Goal: Information Seeking & Learning: Learn about a topic

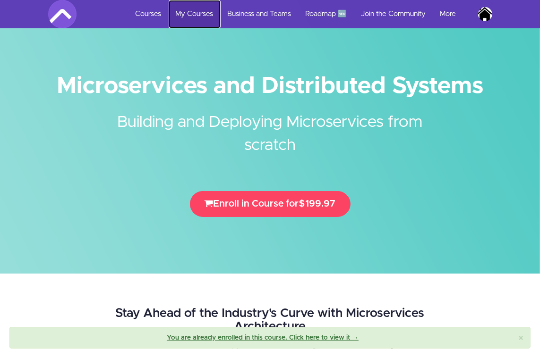
click at [200, 16] on link "My Courses" at bounding box center [195, 14] width 52 height 28
click at [195, 19] on link "My Courses" at bounding box center [195, 14] width 52 height 28
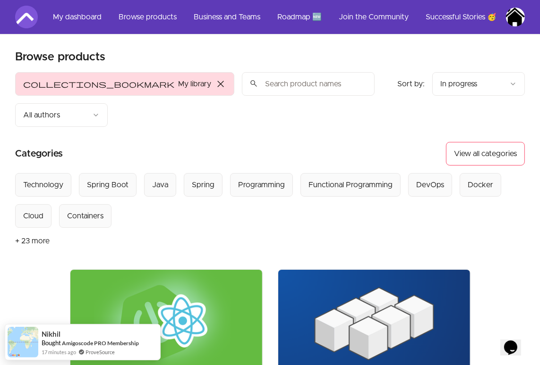
scroll to position [193, 0]
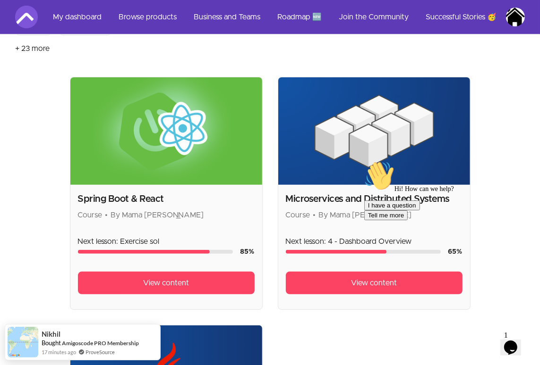
click at [372, 193] on div "Hi! How can we help?" at bounding box center [448, 177] width 170 height 32
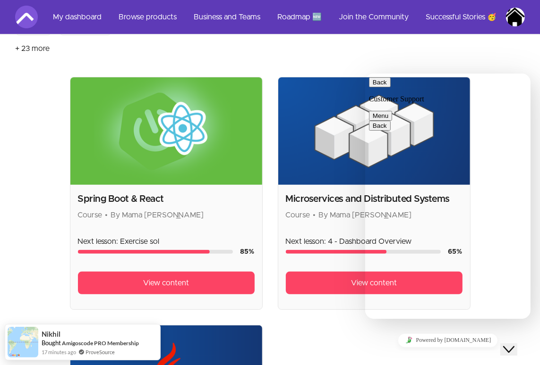
click at [480, 60] on section "Browse products Product filters: collections_bookmark My library close Sort by:…" at bounding box center [270, 196] width 540 height 708
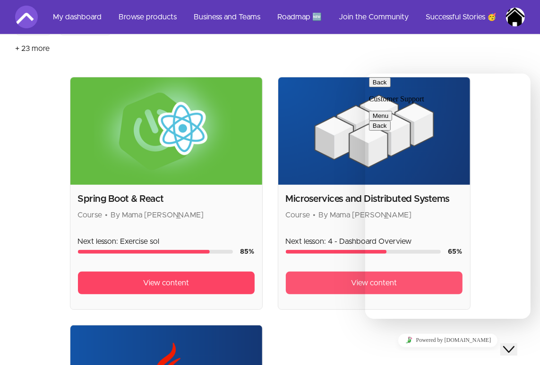
click at [345, 272] on link "View content" at bounding box center [374, 283] width 177 height 23
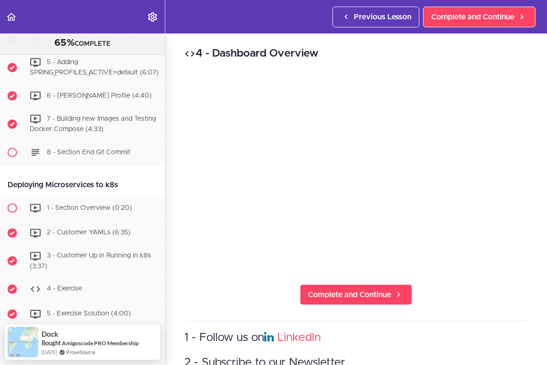
scroll to position [3402, 0]
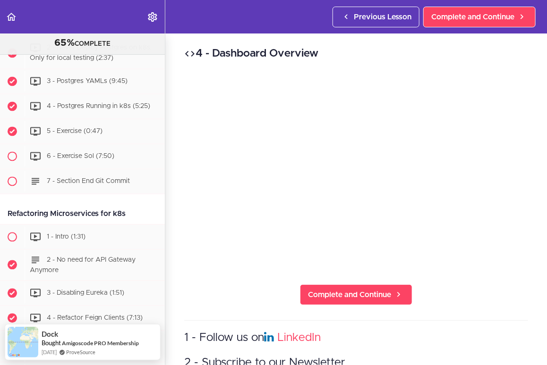
click at [168, 218] on div "4 - Dashboard Overview Complete and Continue 1 - Follow us on LinkedIn 2 - Subs…" at bounding box center [355, 200] width 381 height 332
click at [168, 213] on div "4 - Dashboard Overview Complete and Continue 1 - Follow us on LinkedIn 2 - Subs…" at bounding box center [355, 200] width 381 height 332
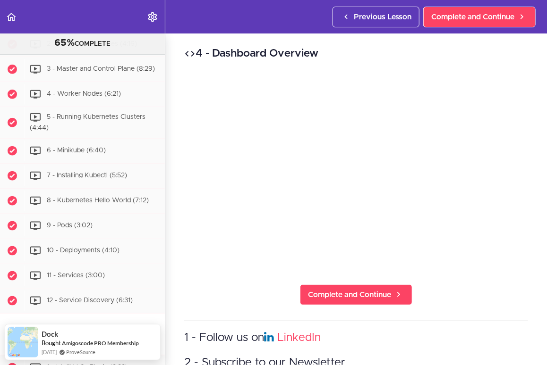
scroll to position [2775, 0]
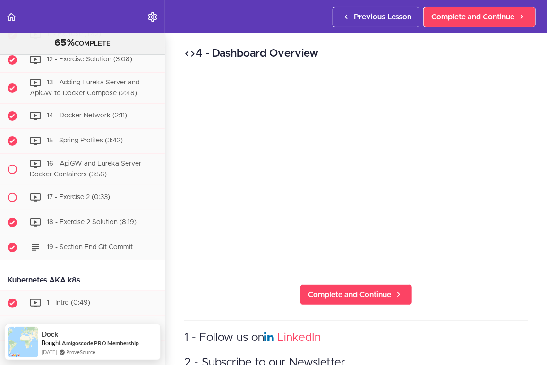
click at [166, 187] on div "4 - Dashboard Overview Complete and Continue 1 - Follow us on LinkedIn 2 - Subs…" at bounding box center [355, 200] width 381 height 332
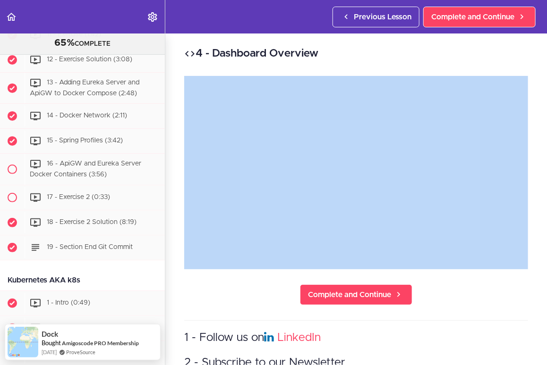
click at [166, 187] on div "4 - Dashboard Overview Complete and Continue 1 - Follow us on LinkedIn 2 - Subs…" at bounding box center [355, 200] width 381 height 332
click at [166, 186] on div "4 - Dashboard Overview Complete and Continue 1 - Follow us on LinkedIn 2 - Subs…" at bounding box center [355, 200] width 381 height 332
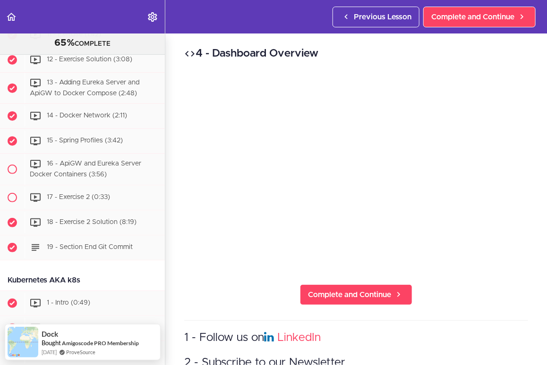
click at [166, 184] on div "4 - Dashboard Overview Complete and Continue 1 - Follow us on LinkedIn 2 - Subs…" at bounding box center [355, 200] width 381 height 332
click at [166, 182] on div "4 - Dashboard Overview Complete and Continue 1 - Follow us on LinkedIn 2 - Subs…" at bounding box center [355, 200] width 381 height 332
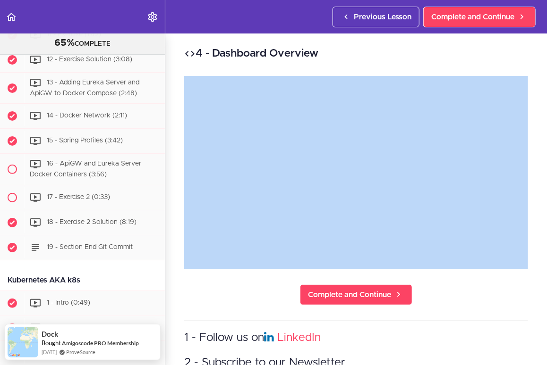
click at [166, 182] on div "4 - Dashboard Overview Complete and Continue 1 - Follow us on LinkedIn 2 - Subs…" at bounding box center [355, 200] width 381 height 332
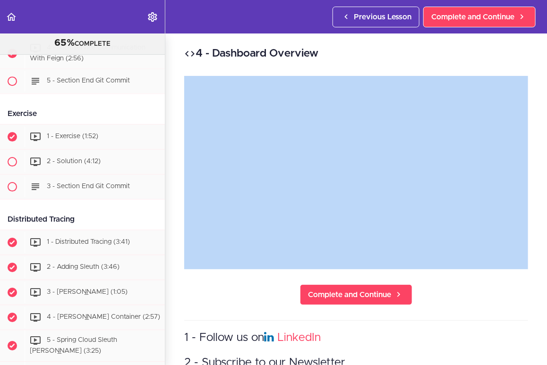
scroll to position [1068, 0]
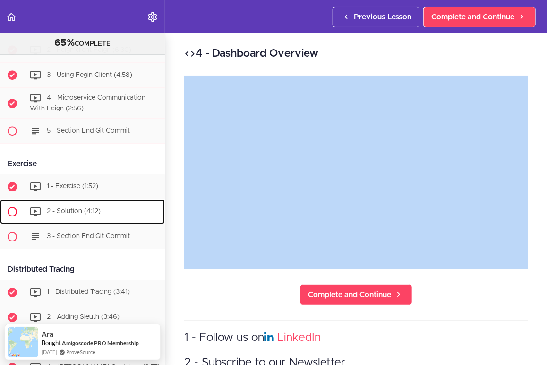
click at [95, 211] on span "2 - Solution (4:12)" at bounding box center [74, 212] width 54 height 7
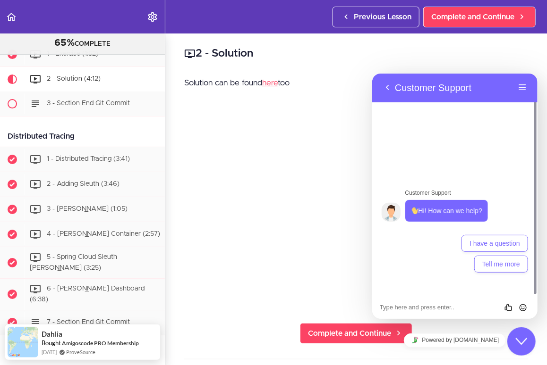
click at [361, 103] on div "2 - Solution Solution can be found here too Complete and Continue 1 - Follow us…" at bounding box center [355, 200] width 381 height 332
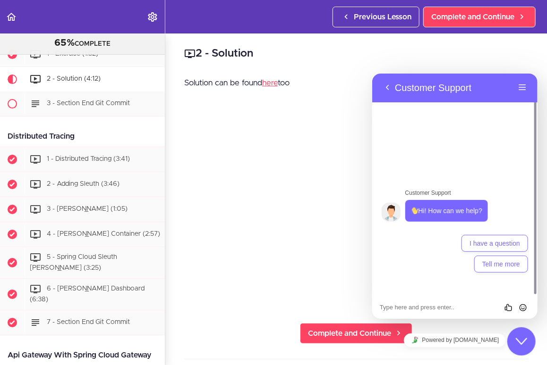
click at [522, 331] on button "Close Chat This icon closes the chat window." at bounding box center [521, 341] width 28 height 28
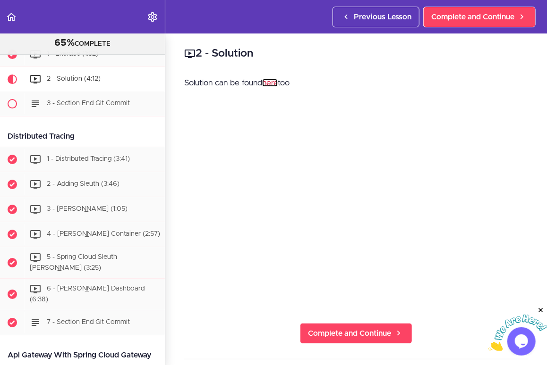
click at [274, 83] on link "here" at bounding box center [270, 83] width 16 height 8
